Goal: Find contact information: Find contact information

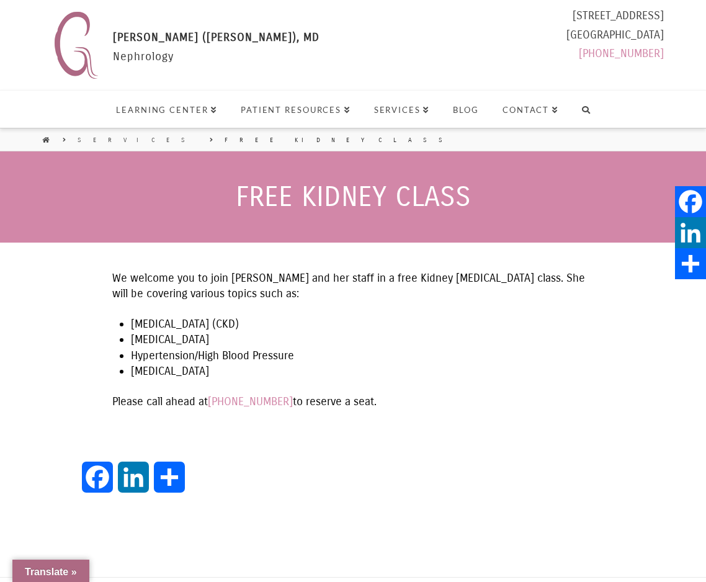
select select "Language Translate Widget"
drag, startPoint x: 525, startPoint y: 14, endPoint x: 663, endPoint y: 16, distance: 137.7
click at [663, 16] on div "[PERSON_NAME] (Formerly [PERSON_NAME]), MD [PERSON_NAME] ([PERSON_NAME]), MD Ne…" at bounding box center [355, 45] width 615 height 78
copy div "[STREET_ADDRESS]"
drag, startPoint x: 540, startPoint y: 35, endPoint x: 610, endPoint y: 38, distance: 70.8
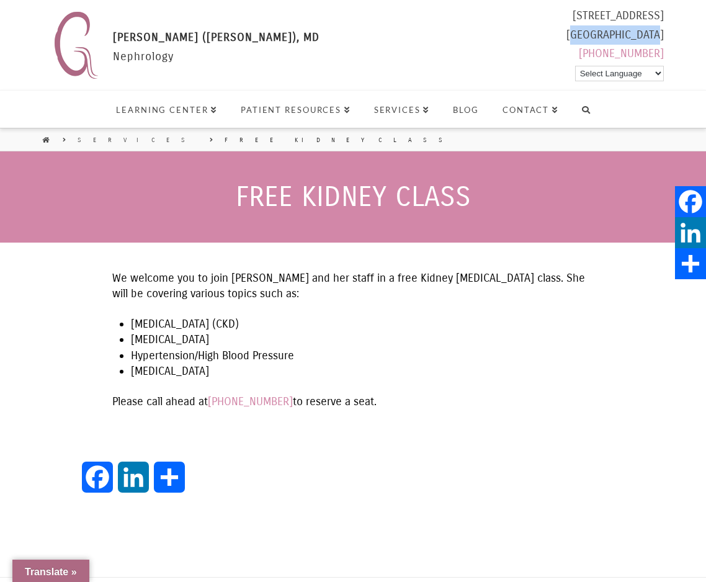
click at [610, 38] on div "[STREET_ADDRESS] [PHONE_NUMBER] Select Language Arabic Hindi Korean Spanish Vie…" at bounding box center [614, 37] width 97 height 62
copy div "[GEOGRAPHIC_DATA]"
click at [648, 33] on div "[STREET_ADDRESS] [PHONE_NUMBER] Select Language Arabic Hindi Korean Spanish Vie…" at bounding box center [614, 37] width 97 height 62
copy div "92708"
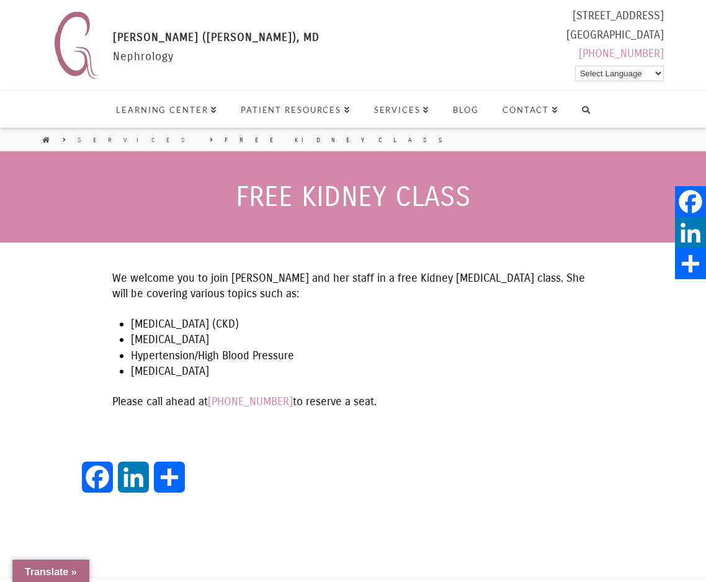
drag, startPoint x: 526, startPoint y: 14, endPoint x: 661, endPoint y: 17, distance: 135.3
click at [661, 17] on div "[PERSON_NAME] (Formerly [PERSON_NAME]), MD [PERSON_NAME] ([PERSON_NAME]), MD Ne…" at bounding box center [355, 45] width 615 height 78
copy div "[STREET_ADDRESS]"
drag, startPoint x: 582, startPoint y: 53, endPoint x: 663, endPoint y: 55, distance: 80.7
click at [663, 55] on div "[STREET_ADDRESS] [PHONE_NUMBER] Select Language Arabic Hindi Korean Spanish Vie…" at bounding box center [614, 37] width 97 height 62
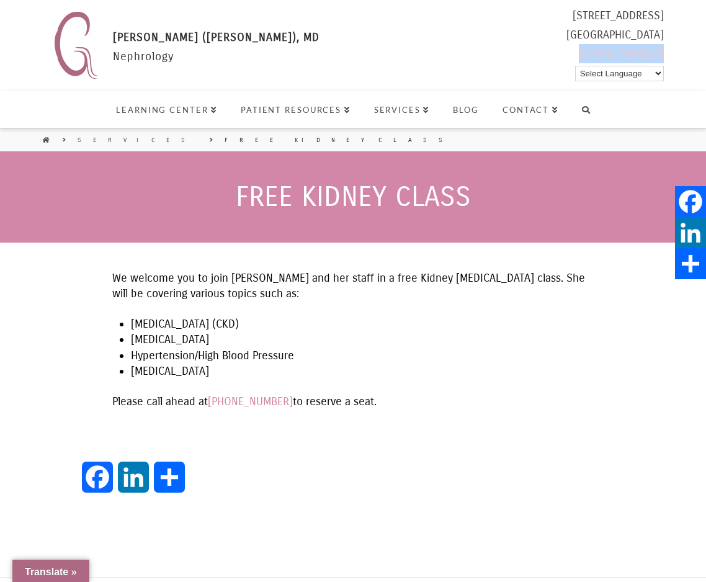
copy link "[PHONE_NUMBER]"
drag, startPoint x: 519, startPoint y: 14, endPoint x: 663, endPoint y: 17, distance: 143.9
click at [663, 17] on div "[PERSON_NAME] (Formerly [PERSON_NAME]), MD [PERSON_NAME] ([PERSON_NAME]), MD Ne…" at bounding box center [355, 45] width 615 height 78
copy div "[STREET_ADDRESS]"
